Goal: Transaction & Acquisition: Register for event/course

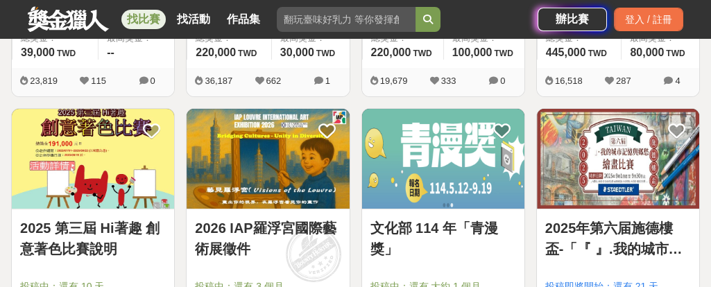
scroll to position [347, 0]
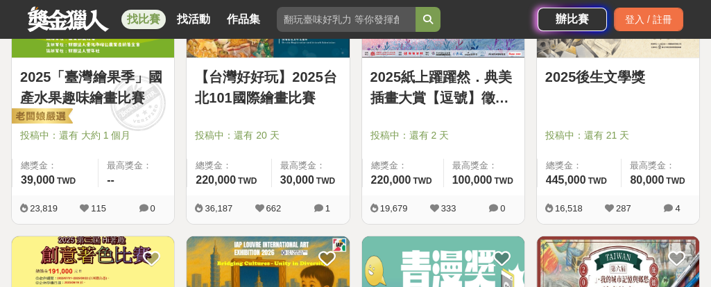
click at [252, 94] on link "【台灣好好玩】2025台北101國際繪畫比賽" at bounding box center [268, 88] width 146 height 42
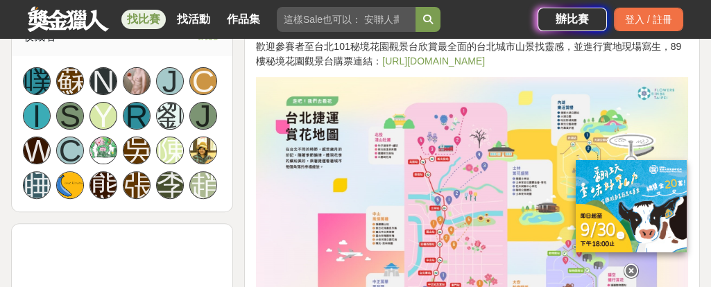
scroll to position [1214, 0]
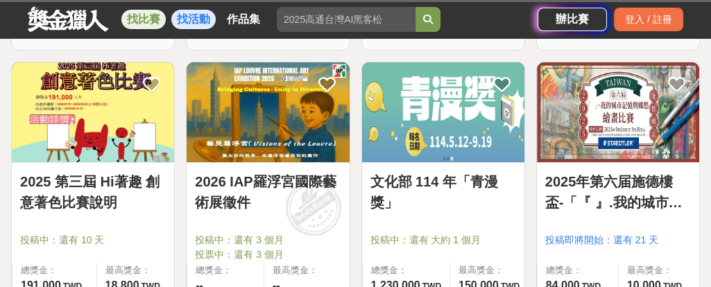
scroll to position [347, 0]
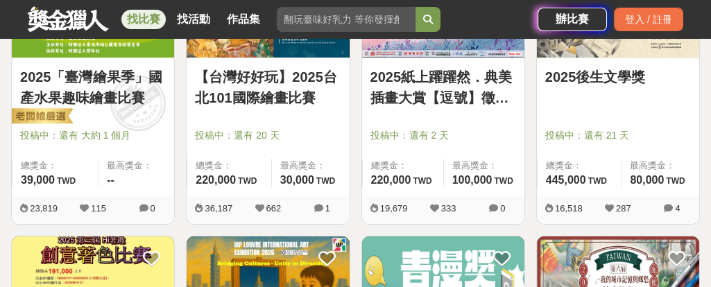
click at [126, 85] on link "2025「臺灣繪果季」國產水果趣味繪畫比賽" at bounding box center [93, 88] width 146 height 42
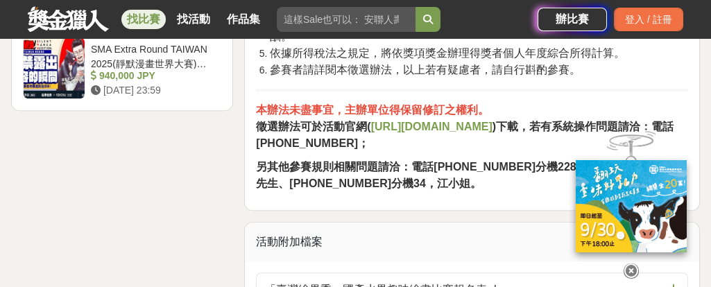
scroll to position [2568, 0]
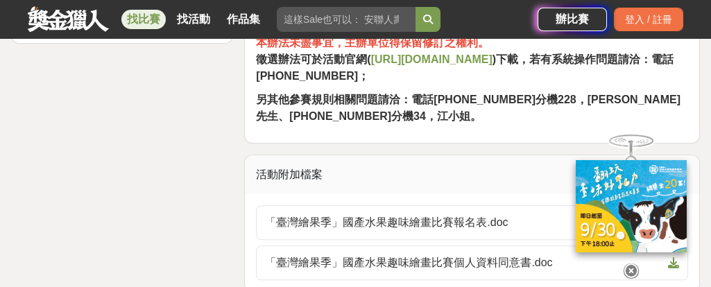
click at [395, 53] on strong "https://ppt.cc/fEzkSx" at bounding box center [431, 59] width 121 height 12
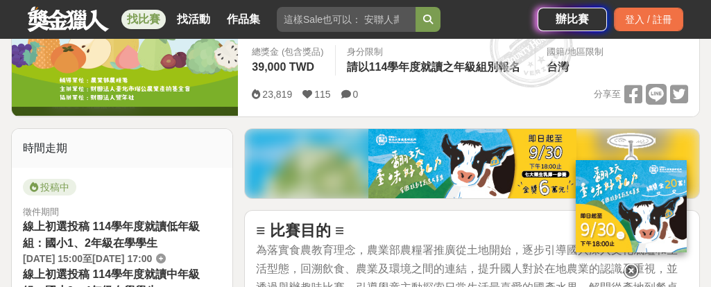
scroll to position [139, 0]
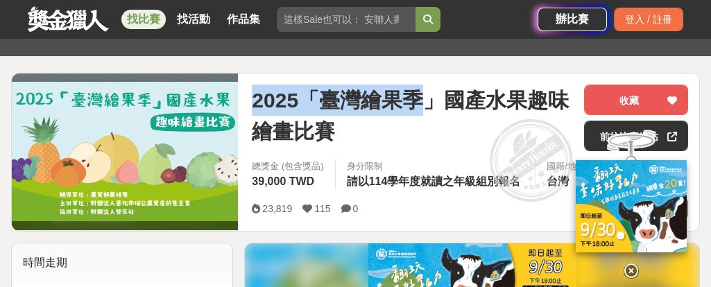
drag, startPoint x: 254, startPoint y: 94, endPoint x: 418, endPoint y: 102, distance: 164.0
click at [430, 103] on span "2025「臺灣繪果季」國產水果趣味繪畫比賽" at bounding box center [412, 116] width 321 height 62
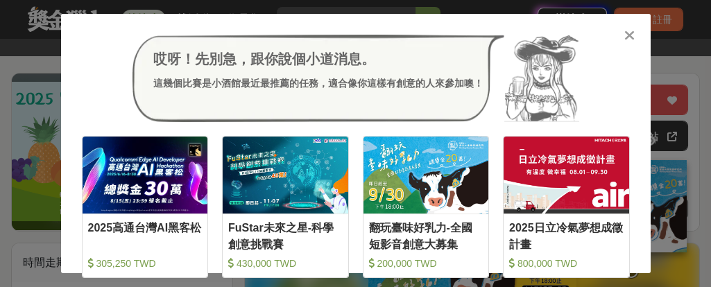
click at [629, 35] on icon at bounding box center [630, 35] width 10 height 14
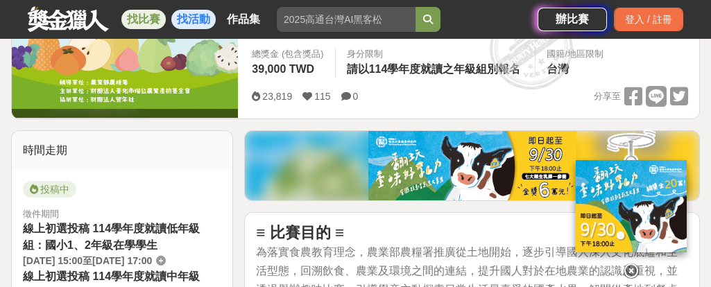
scroll to position [278, 0]
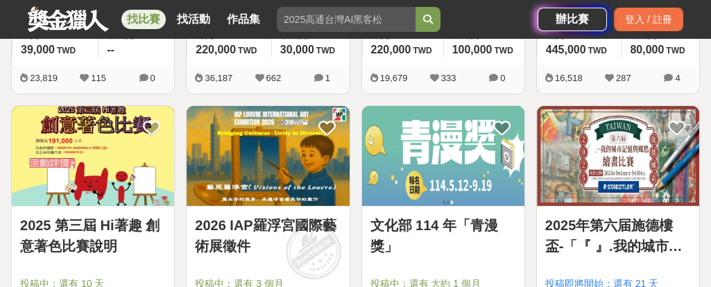
scroll to position [555, 0]
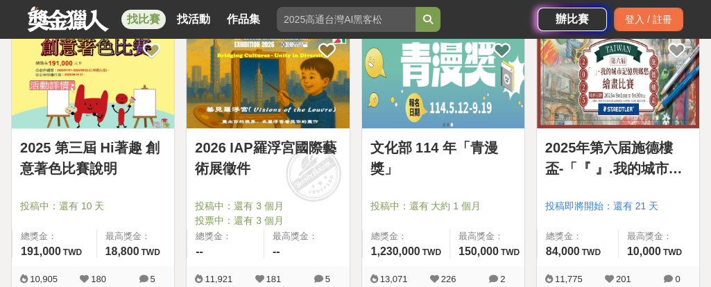
click at [280, 91] on img at bounding box center [268, 78] width 162 height 101
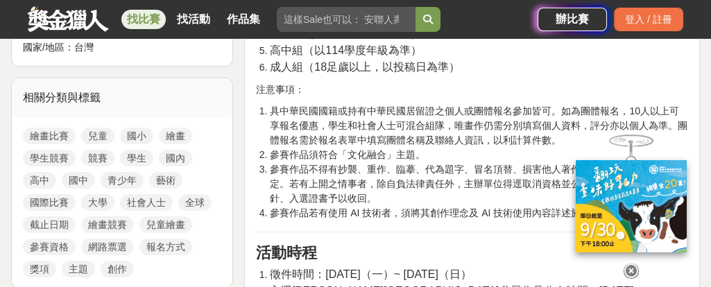
scroll to position [1180, 0]
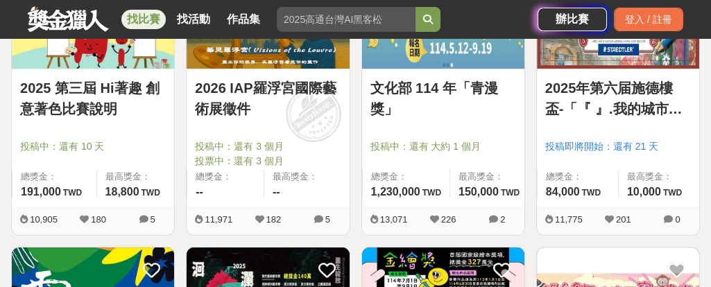
scroll to position [555, 0]
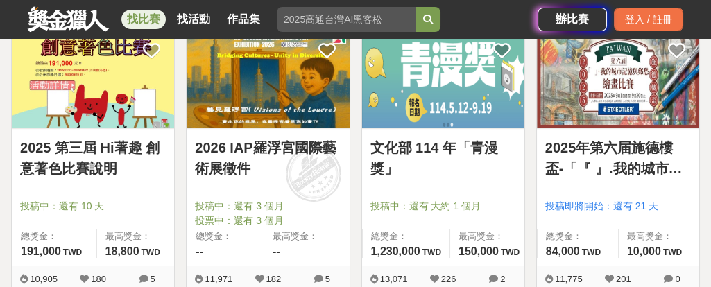
click at [609, 137] on link "2025年第六届施德樓盃-「『 』.我的城市記憶與鄉愁」繪畫比賽" at bounding box center [619, 158] width 146 height 42
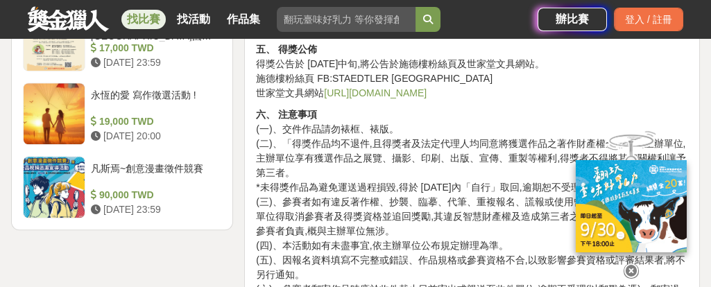
scroll to position [1874, 0]
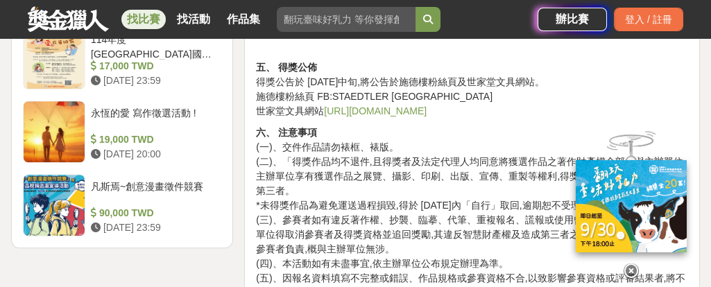
click at [423, 105] on link "https://www.sekadotw.com" at bounding box center [375, 110] width 103 height 11
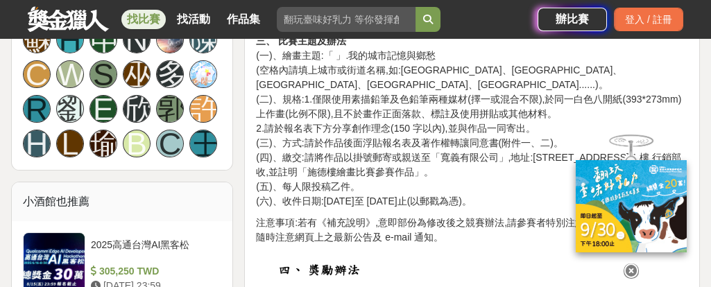
scroll to position [972, 0]
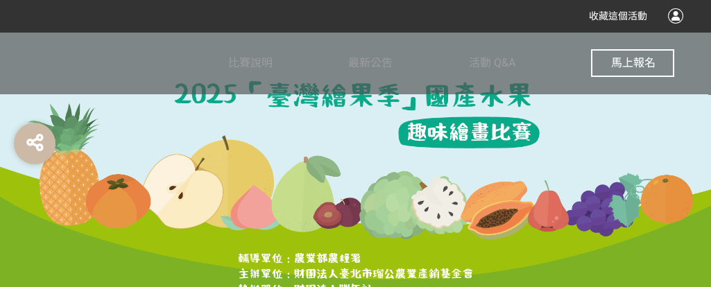
click at [212, 69] on div at bounding box center [133, 63] width 192 height 62
click at [265, 62] on span "比賽說明" at bounding box center [250, 62] width 44 height 13
click at [644, 58] on span "馬上報名" at bounding box center [633, 62] width 44 height 13
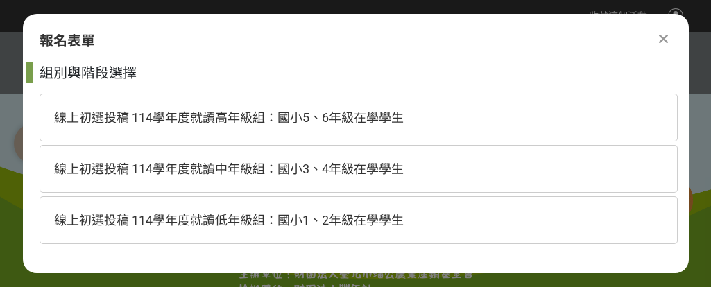
click at [273, 121] on span "線上初選投稿 114學年度就讀高年級組：國小5、6年級在學學生" at bounding box center [229, 117] width 350 height 15
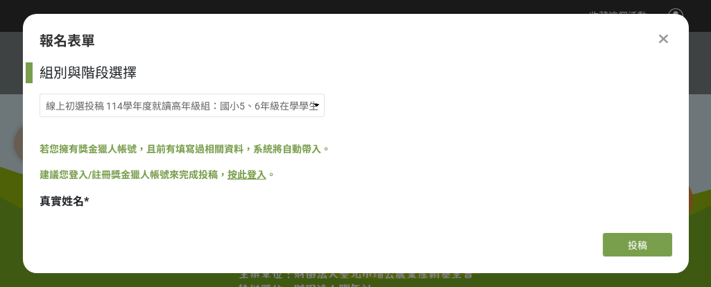
click at [664, 37] on icon at bounding box center [663, 39] width 9 height 14
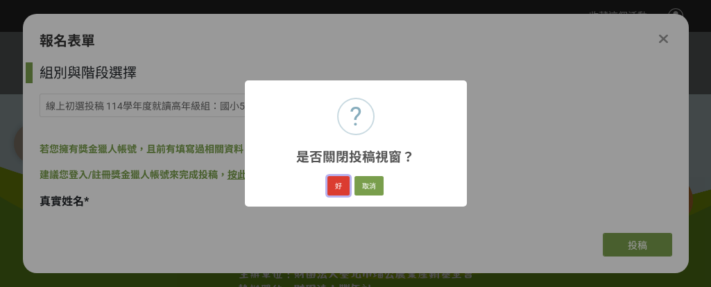
click at [344, 187] on button "好" at bounding box center [339, 185] width 22 height 19
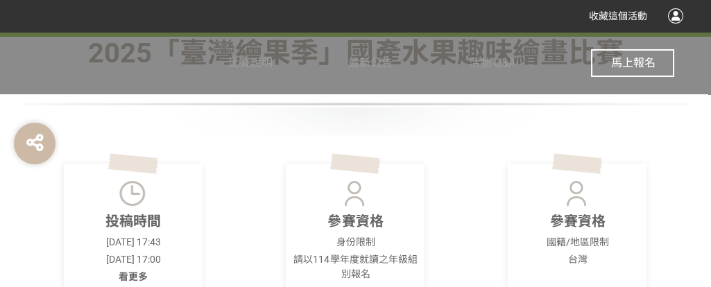
scroll to position [347, 0]
